Goal: Information Seeking & Learning: Learn about a topic

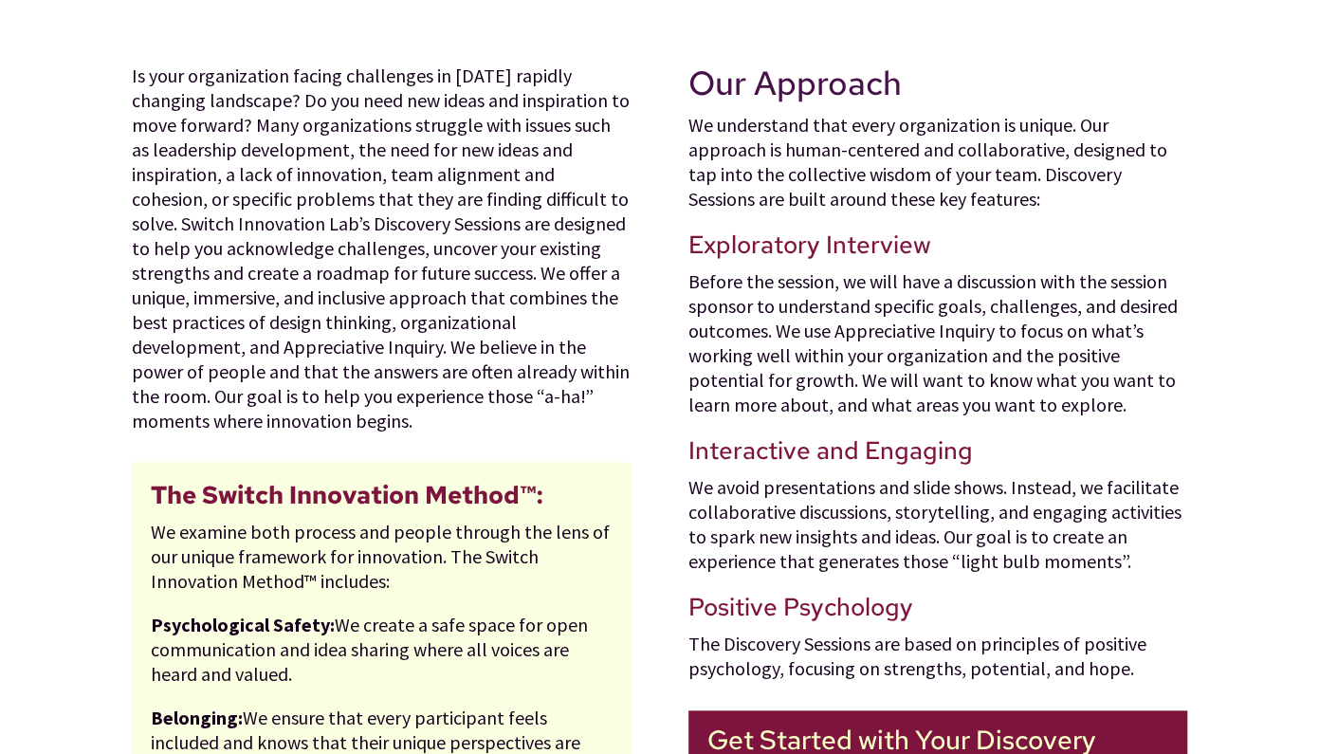
scroll to position [644, 0]
drag, startPoint x: 133, startPoint y: 223, endPoint x: 285, endPoint y: 420, distance: 248.9
click at [285, 420] on div "Is your organization facing challenges in [DATE] rapidly changing landscape? Do…" at bounding box center [381, 248] width 499 height 370
copy div "Switch Innovation Lab’s Discovery Sessions are designed to help you acknowledge…"
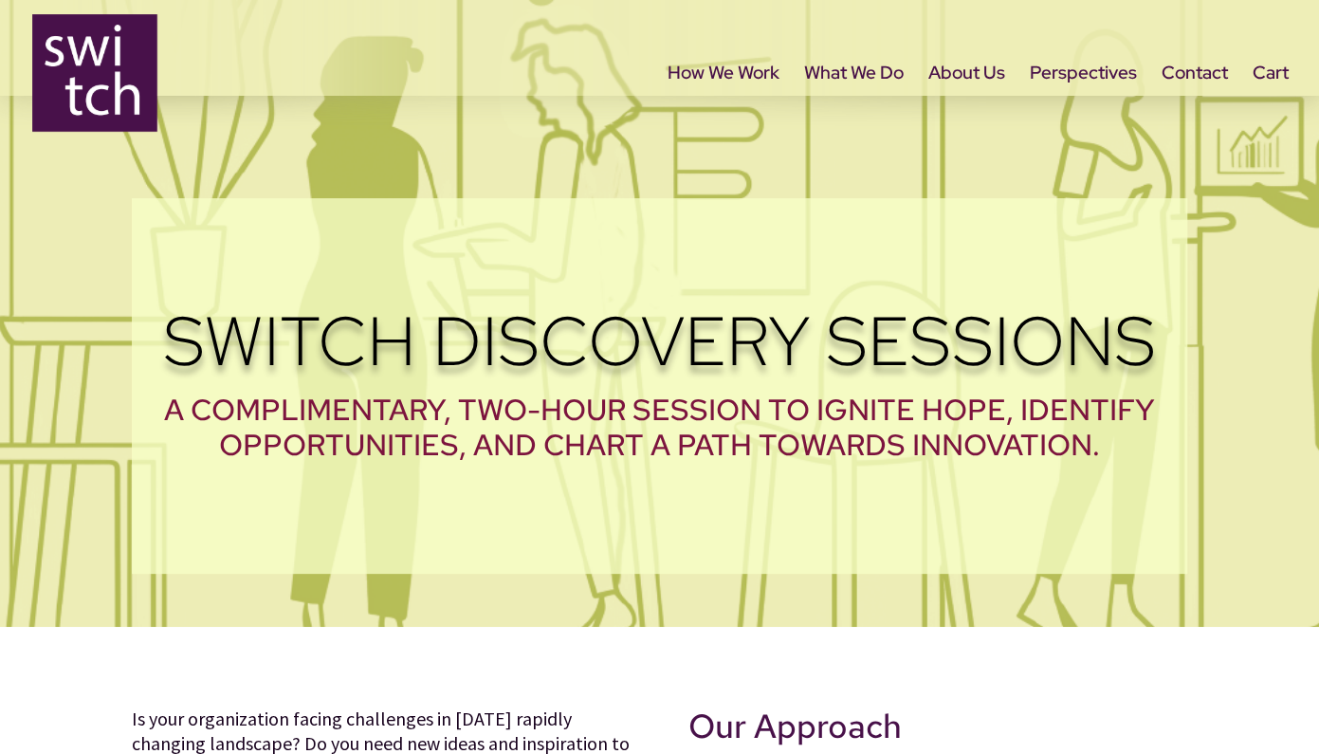
click at [1201, 557] on div "Switch Discovery Sessions A complimentary, two-hour session to ignite hope, ide…" at bounding box center [659, 313] width 1319 height 627
